Goal: Information Seeking & Learning: Learn about a topic

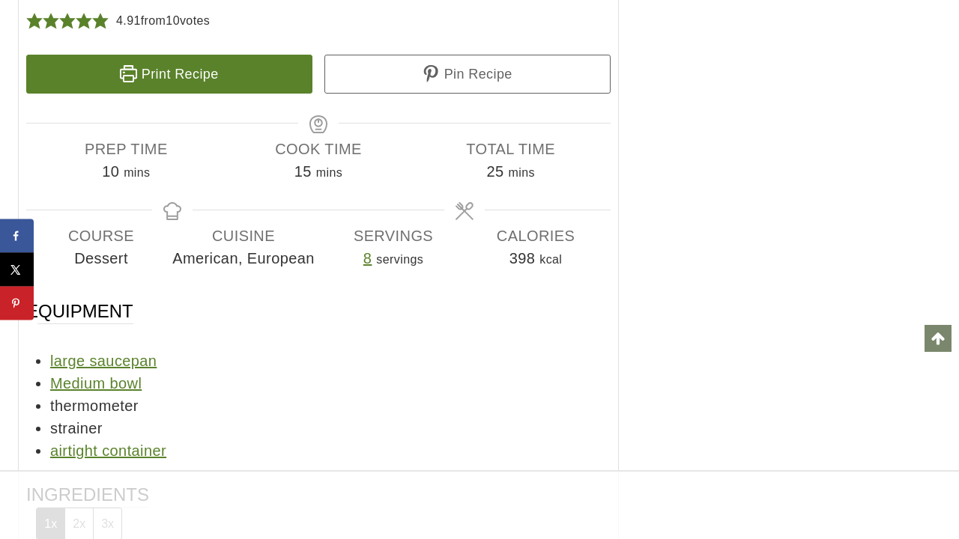
scroll to position [7465, 0]
